Goal: Check status: Check status

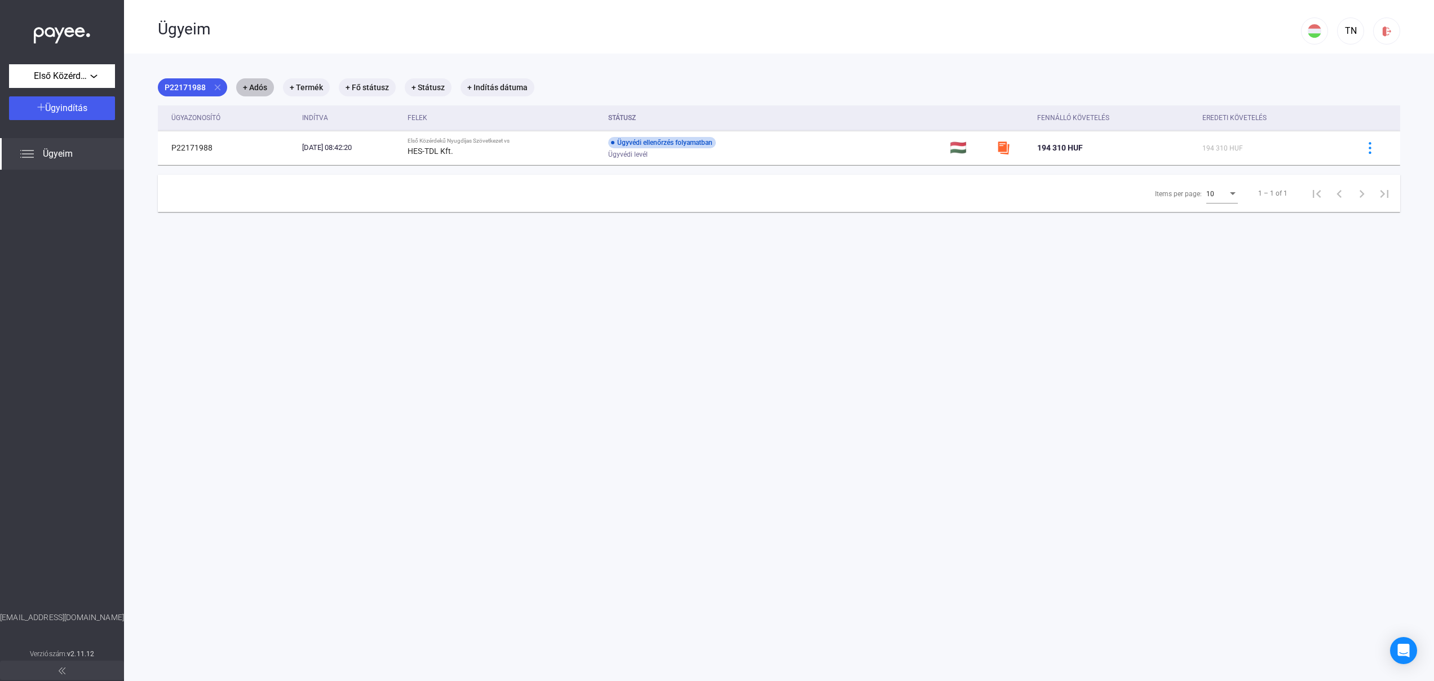
click at [257, 88] on mat-chip "+ Adós" at bounding box center [255, 87] width 38 height 18
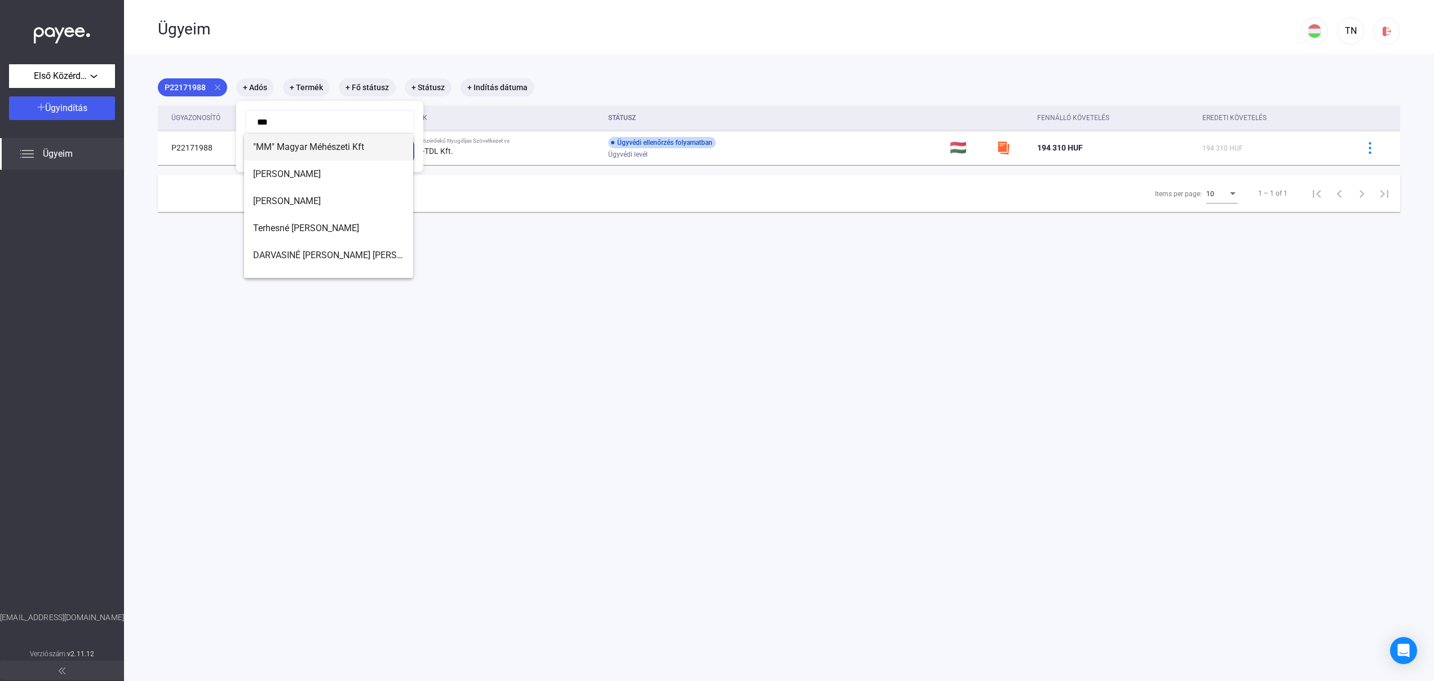
click at [278, 143] on span ""MM" Magyar Méhészeti Kft" at bounding box center [328, 147] width 151 height 14
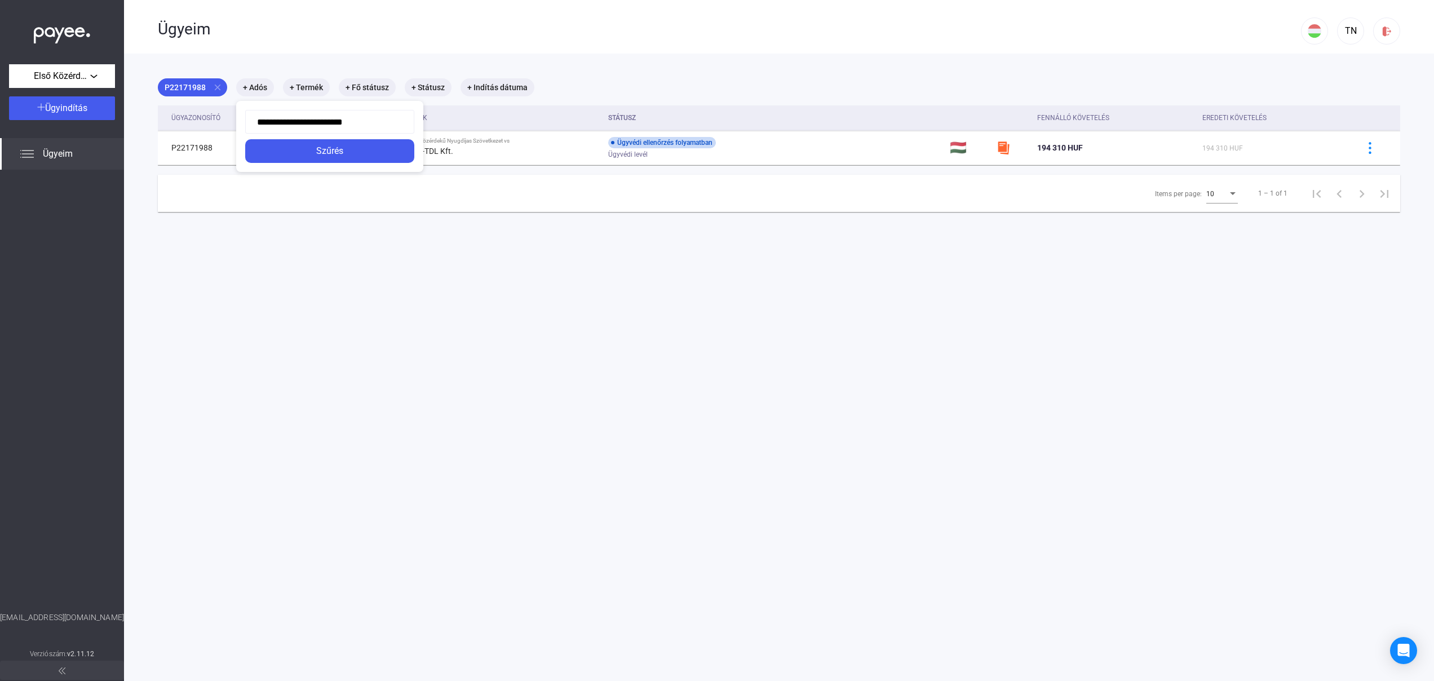
drag, startPoint x: 378, startPoint y: 120, endPoint x: 160, endPoint y: 94, distance: 220.3
click at [236, 96] on div "**********" at bounding box center [255, 96] width 38 height 0
click at [300, 147] on span "HES-TDL Kft." at bounding box center [328, 147] width 151 height 14
type input "**********"
click at [308, 151] on div "Szűrés" at bounding box center [330, 151] width 162 height 14
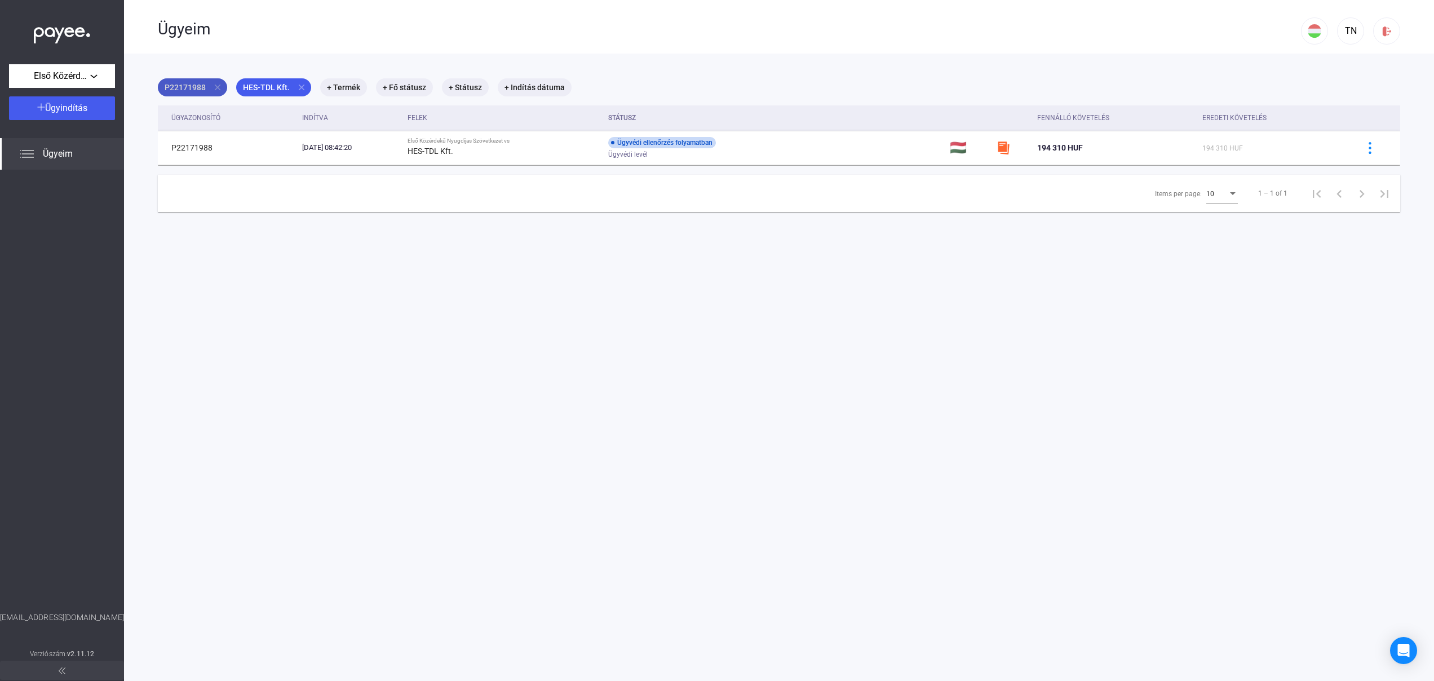
click at [216, 88] on mat-icon "close" at bounding box center [218, 87] width 10 height 10
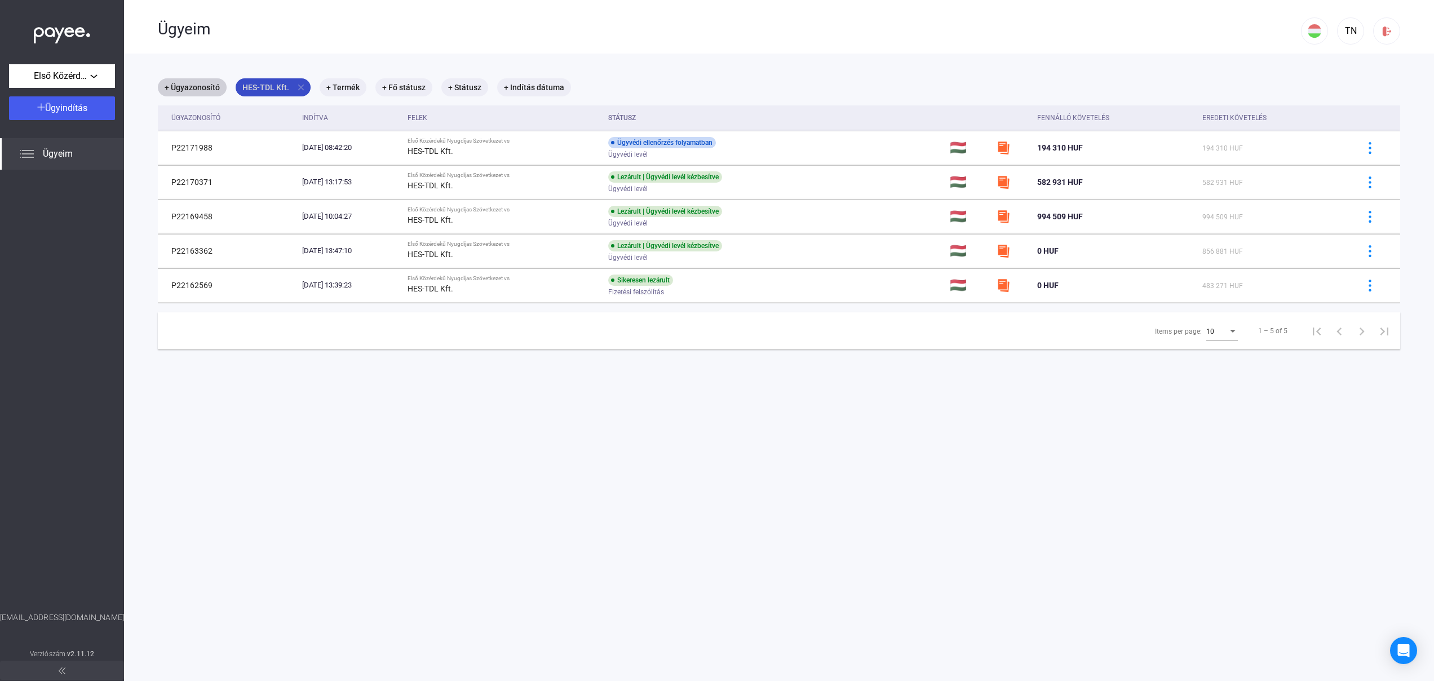
click at [305, 86] on mat-icon "close" at bounding box center [301, 87] width 10 height 10
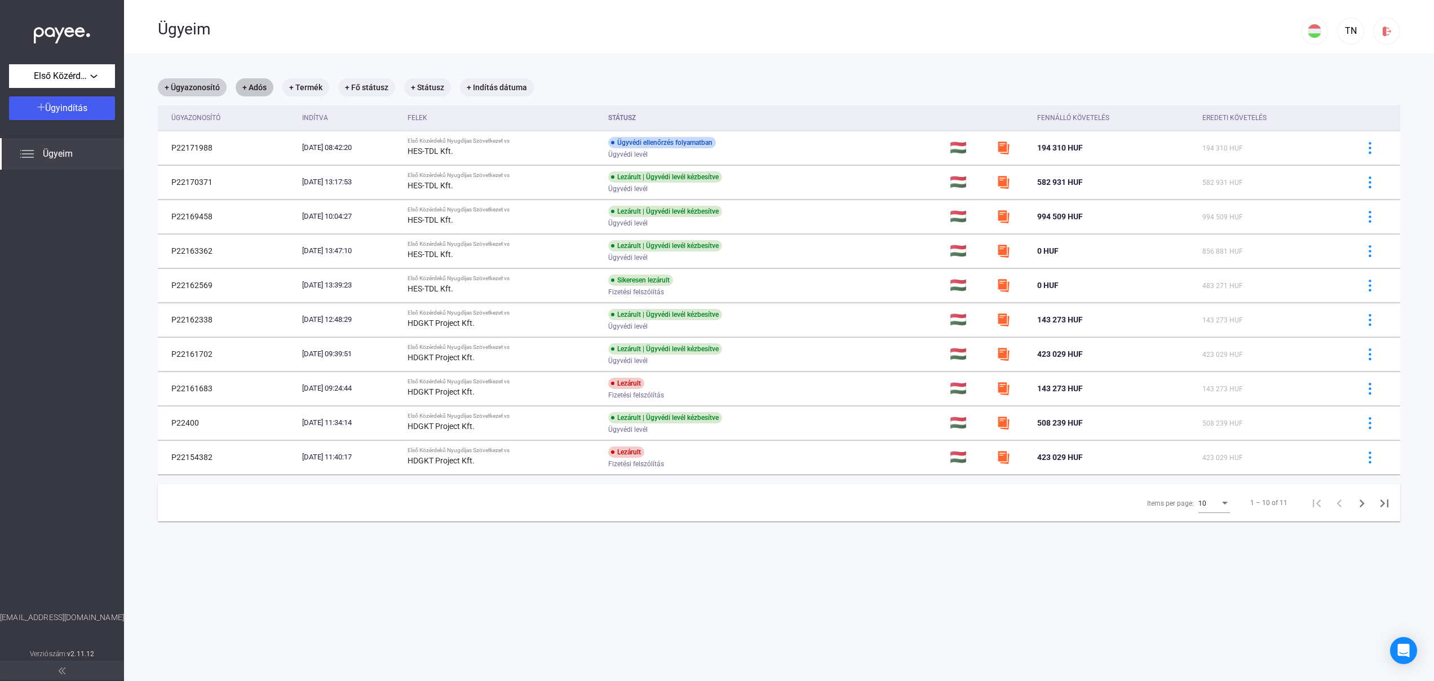
click at [255, 86] on mat-chip "+ Adós" at bounding box center [255, 87] width 38 height 18
click at [299, 149] on span "HDGKT Project Kft." at bounding box center [330, 147] width 151 height 14
type input "**********"
click at [329, 142] on button "Szűrés" at bounding box center [329, 151] width 169 height 24
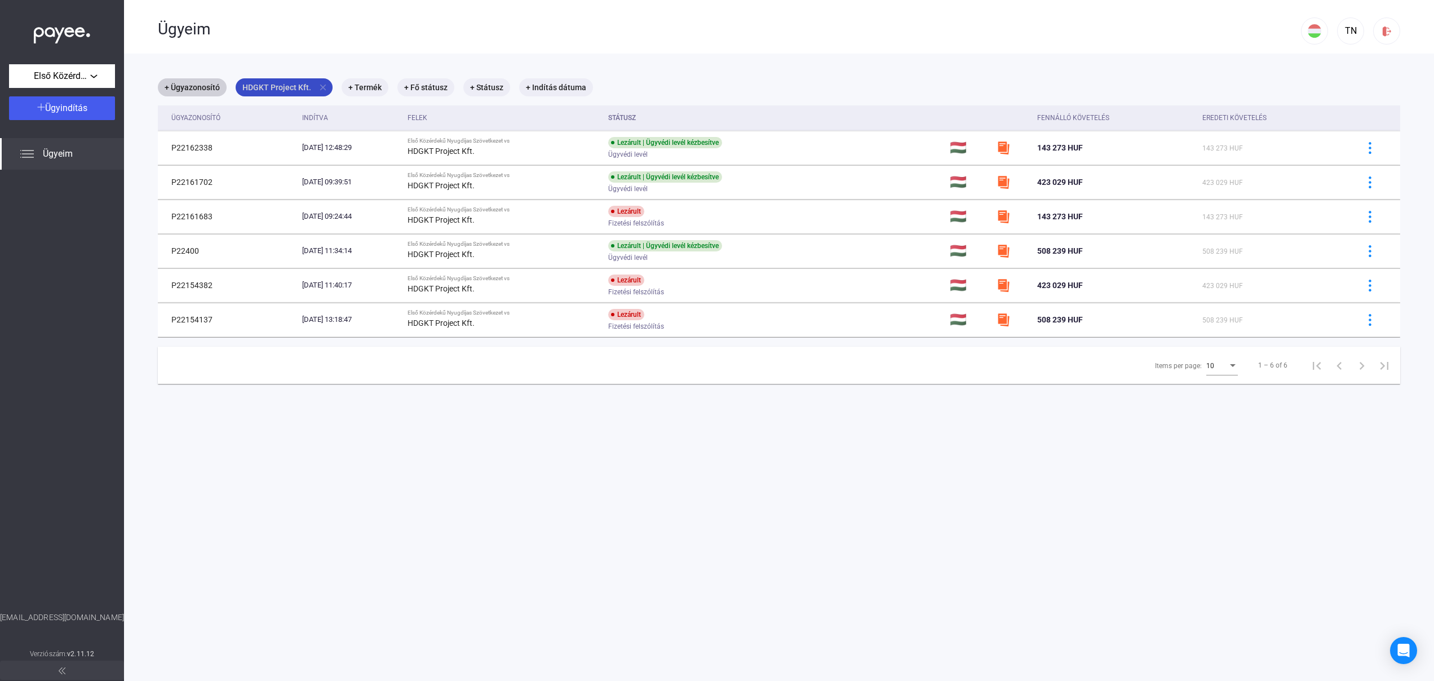
click at [328, 82] on mat-icon "close" at bounding box center [323, 87] width 10 height 10
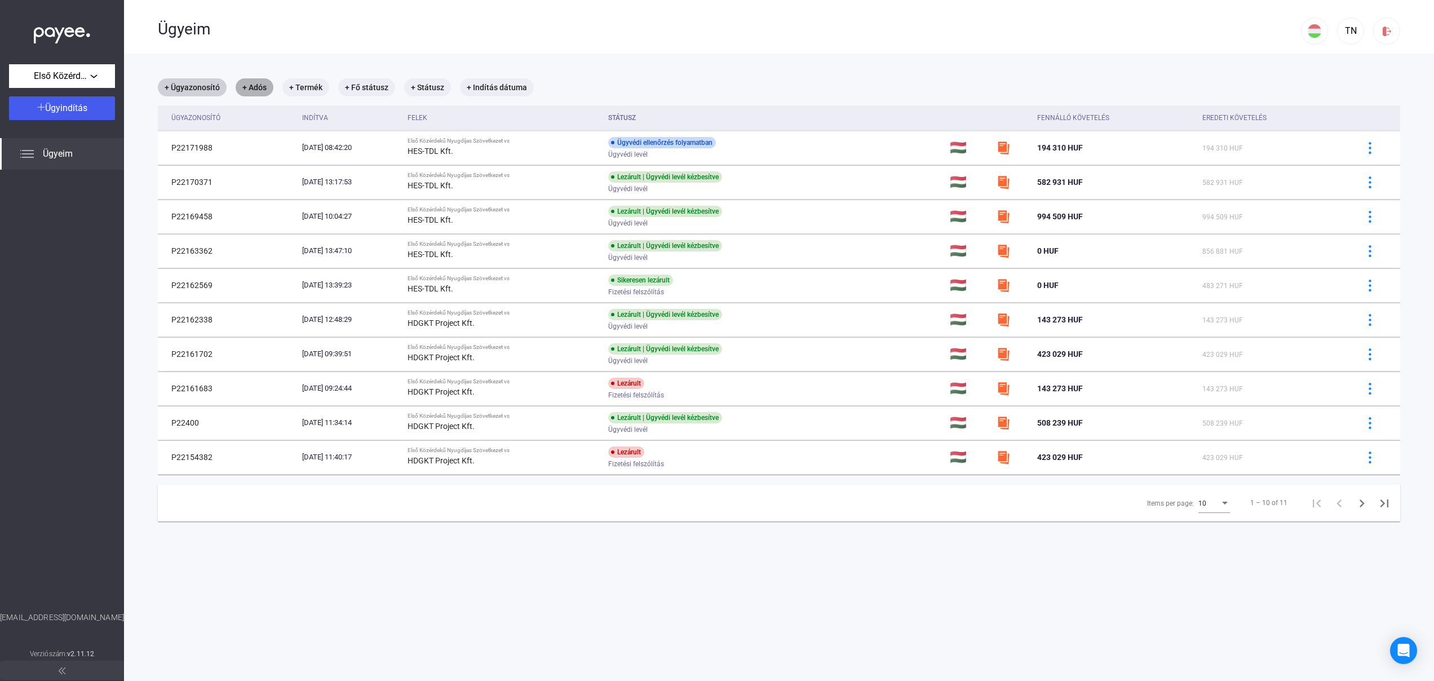
click at [262, 85] on mat-chip "+ Adós" at bounding box center [255, 87] width 38 height 18
click at [295, 144] on span "HES-TDL Kft." at bounding box center [330, 147] width 151 height 14
type input "**********"
click at [346, 150] on div "Szűrés" at bounding box center [329, 151] width 162 height 14
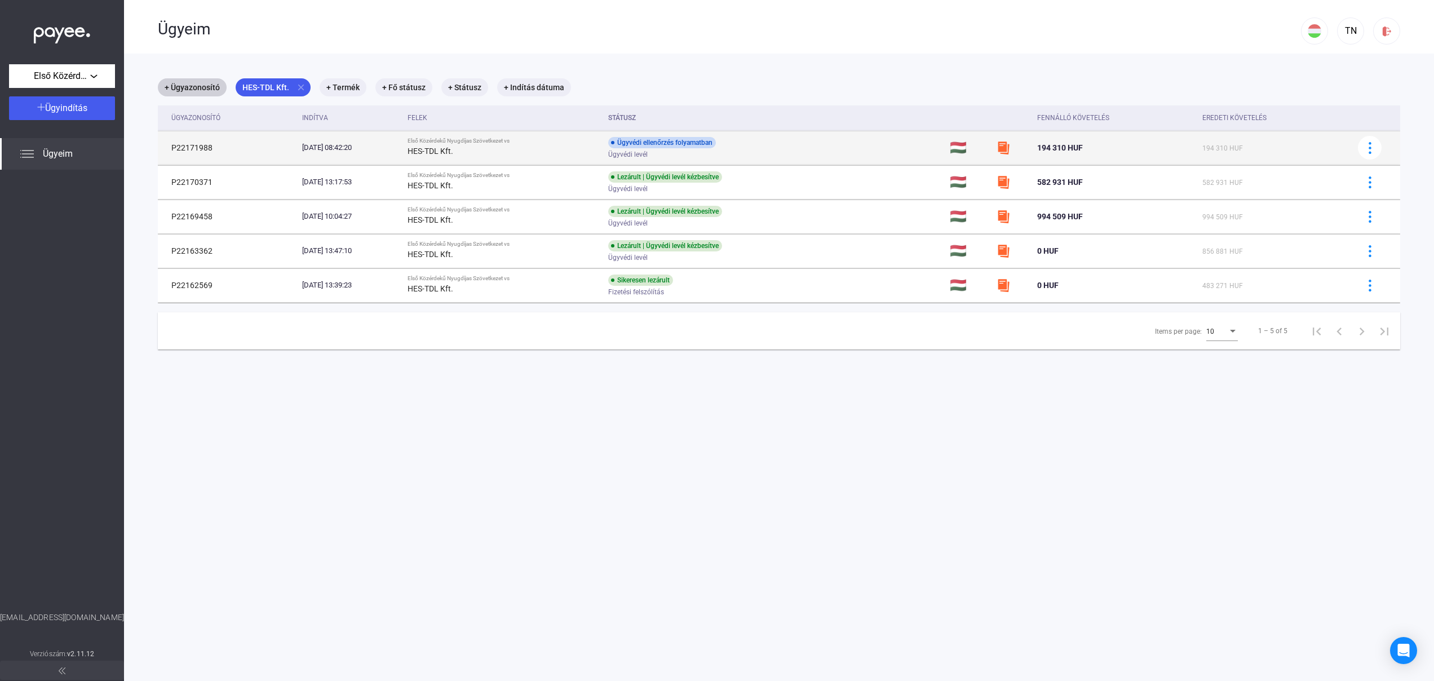
click at [683, 145] on div "Ügyvédi ellenőrzés folyamatban" at bounding box center [662, 142] width 108 height 11
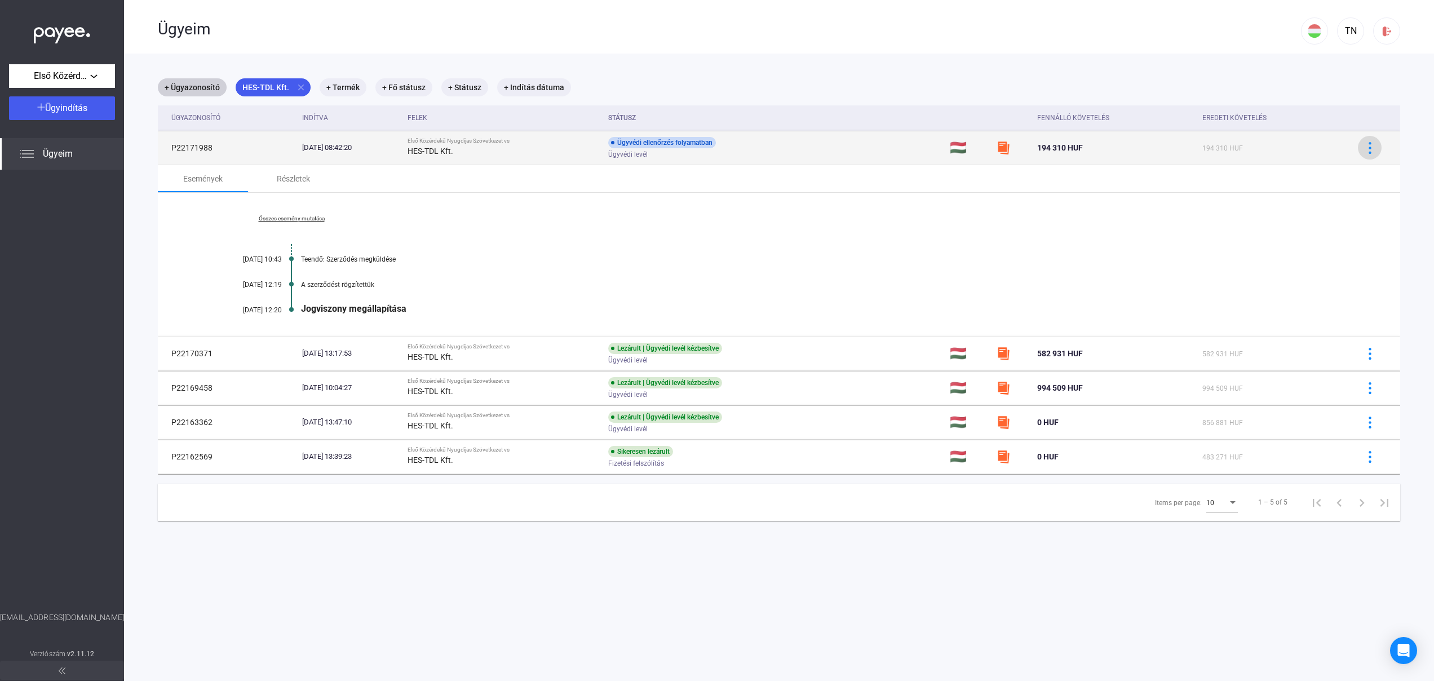
click at [1364, 152] on img at bounding box center [1370, 148] width 12 height 12
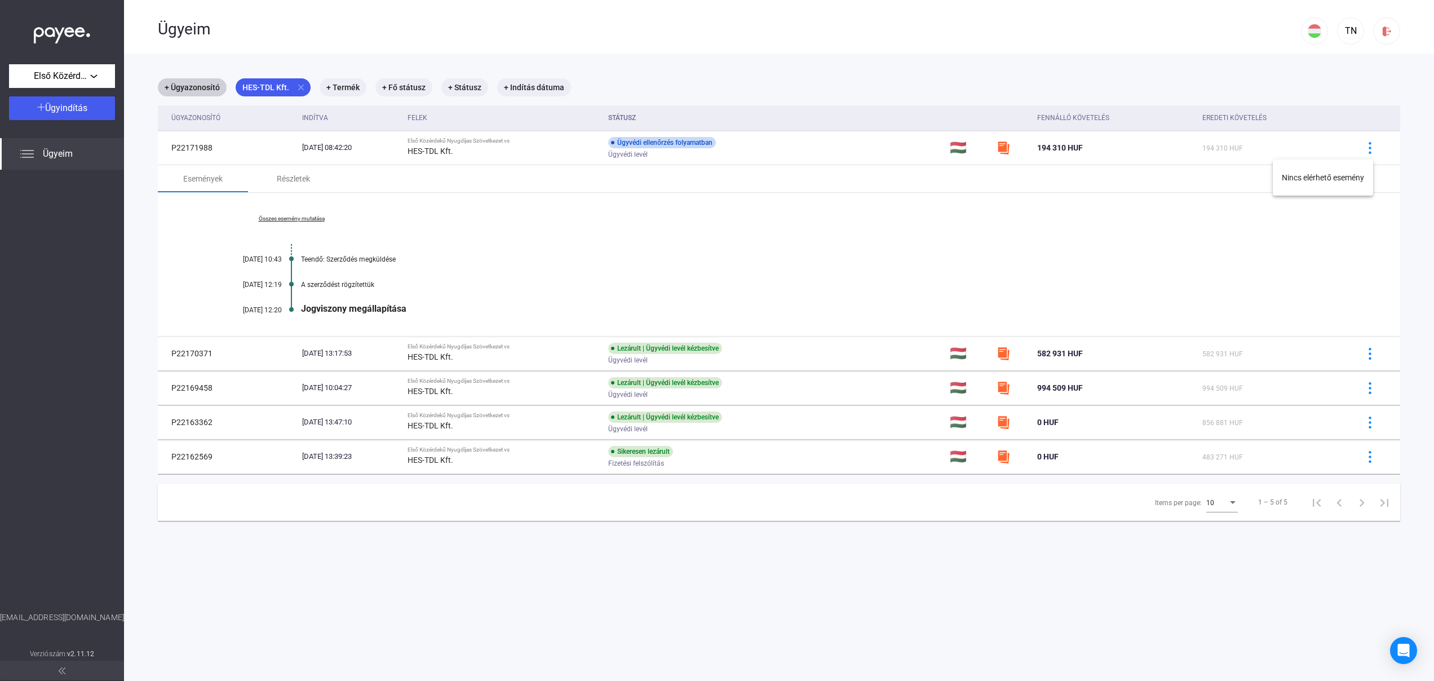
click at [984, 213] on div at bounding box center [717, 340] width 1434 height 681
